Goal: Task Accomplishment & Management: Manage account settings

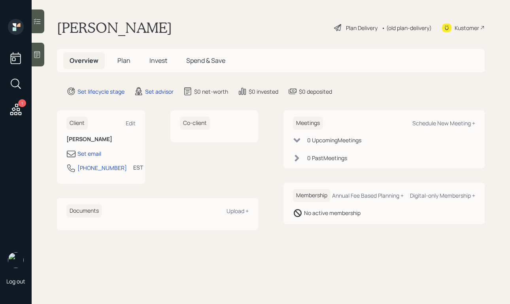
click at [457, 27] on div "Kustomer" at bounding box center [466, 28] width 25 height 8
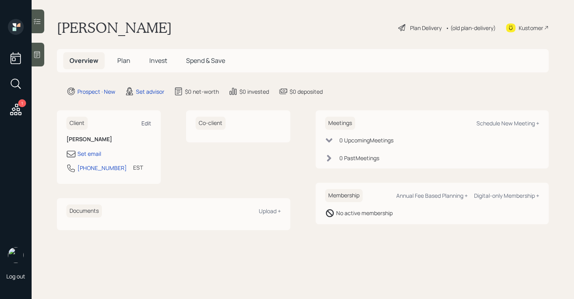
click at [148, 120] on div "Edit" at bounding box center [146, 123] width 10 height 8
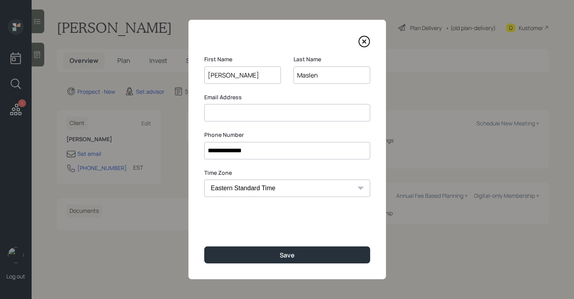
click at [221, 112] on input at bounding box center [287, 112] width 166 height 17
paste input "+18568160194"
type input "+18568160194"
drag, startPoint x: 259, startPoint y: 112, endPoint x: 176, endPoint y: 112, distance: 83.4
click at [176, 112] on div "**********" at bounding box center [287, 149] width 574 height 299
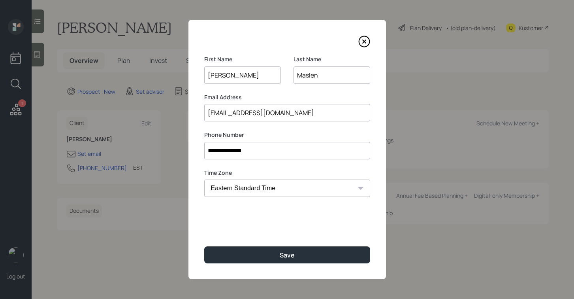
type input "jimalylin@gmail.com"
click at [280, 123] on div "**********" at bounding box center [288, 149] width 198 height 259
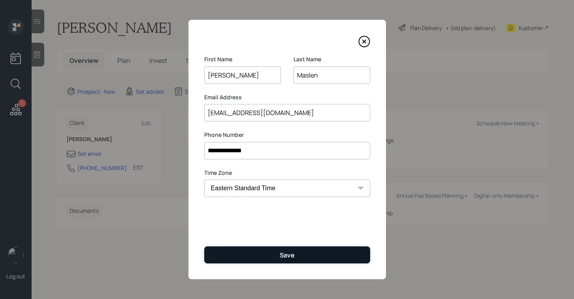
click at [307, 251] on button "Save" at bounding box center [287, 254] width 166 height 17
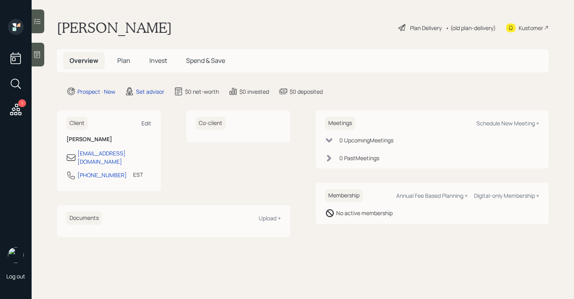
click at [145, 119] on div "Edit" at bounding box center [146, 123] width 10 height 8
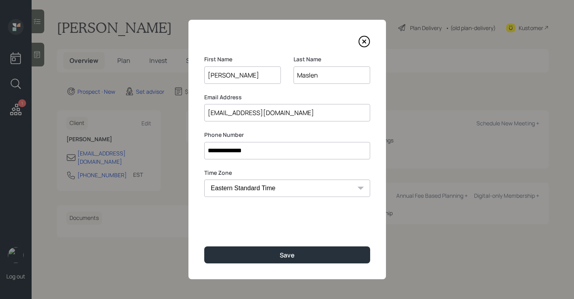
click at [216, 114] on input "jimalylin@gmail.com" at bounding box center [287, 112] width 166 height 17
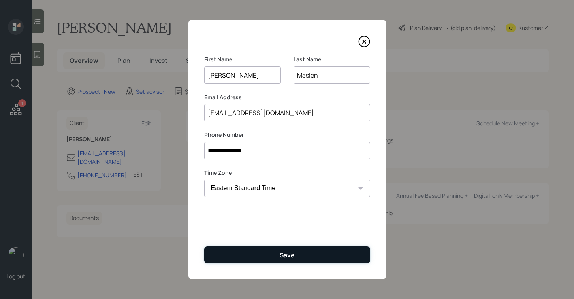
click at [285, 246] on button "Save" at bounding box center [287, 254] width 166 height 17
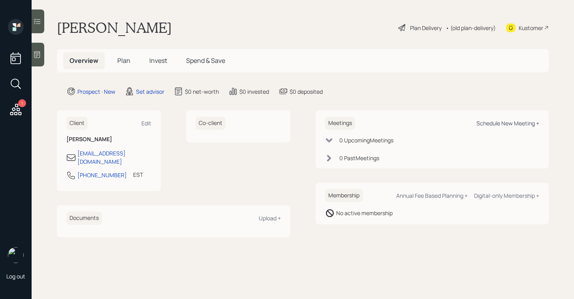
click at [479, 121] on div "Schedule New Meeting +" at bounding box center [508, 123] width 63 height 8
select select "round-robin"
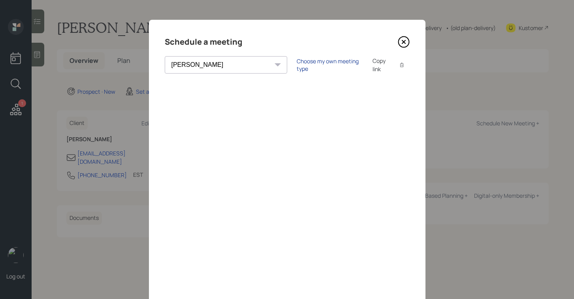
click at [297, 62] on div "Choose my own meeting type" at bounding box center [330, 64] width 66 height 15
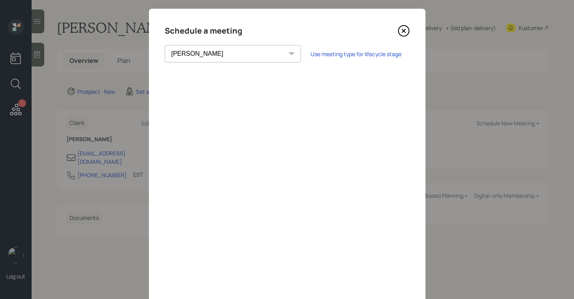
scroll to position [14, 0]
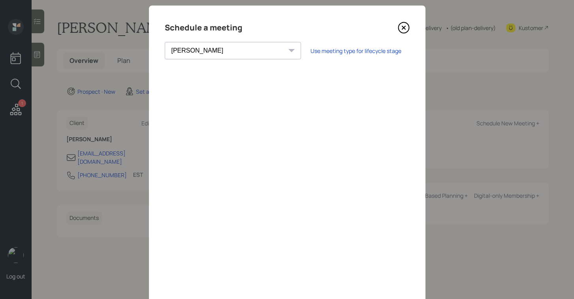
click at [403, 27] on icon at bounding box center [403, 27] width 3 height 3
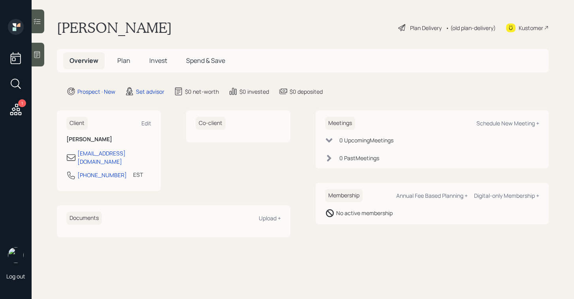
click at [34, 57] on icon at bounding box center [37, 55] width 8 height 8
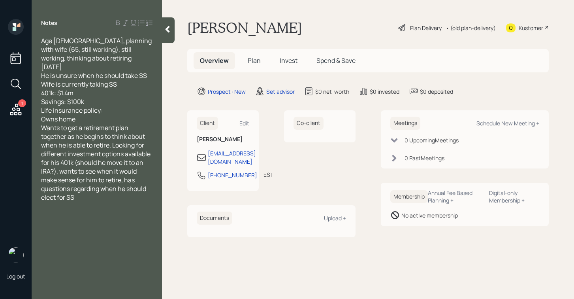
click at [124, 115] on div "Owns home" at bounding box center [96, 119] width 111 height 9
click at [166, 28] on icon at bounding box center [168, 29] width 8 height 8
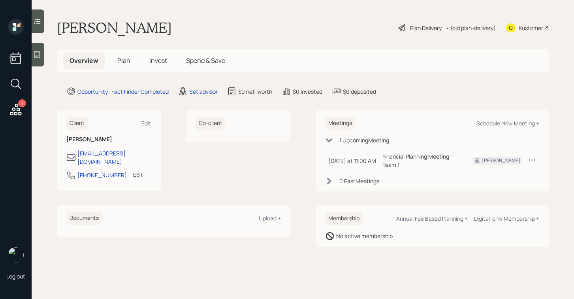
click at [33, 52] on div at bounding box center [38, 55] width 13 height 24
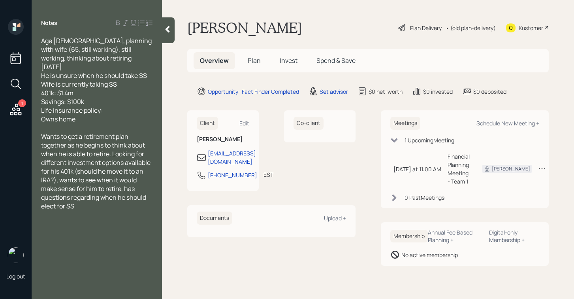
click at [167, 35] on div at bounding box center [168, 30] width 13 height 26
